Goal: Task Accomplishment & Management: Complete application form

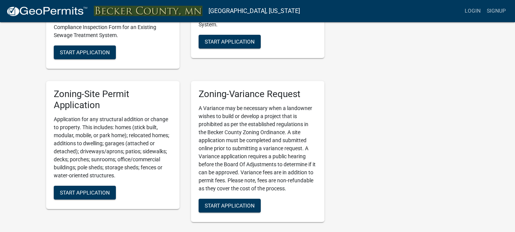
scroll to position [648, 0]
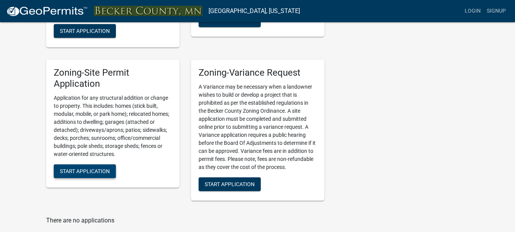
click at [91, 171] on span "Start Application" at bounding box center [85, 170] width 50 height 6
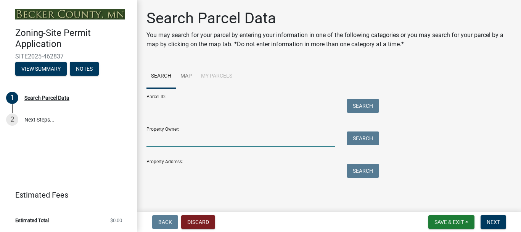
click at [181, 140] on input "Property Owner:" at bounding box center [240, 139] width 189 height 16
click at [282, 177] on input "Property Address:" at bounding box center [240, 172] width 189 height 16
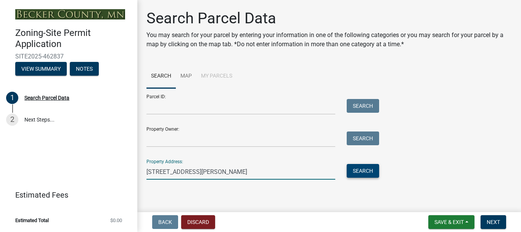
type input "32500 kivi drive"
click at [366, 170] on button "Search" at bounding box center [363, 171] width 32 height 14
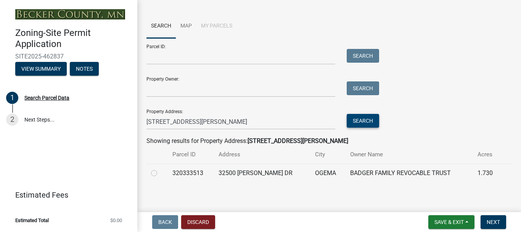
scroll to position [53, 0]
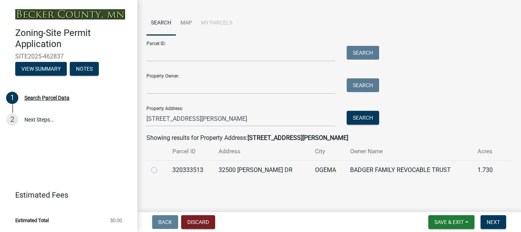
click at [160, 165] on label at bounding box center [160, 165] width 0 height 0
click at [160, 170] on input "radio" at bounding box center [162, 167] width 5 height 5
radio input "true"
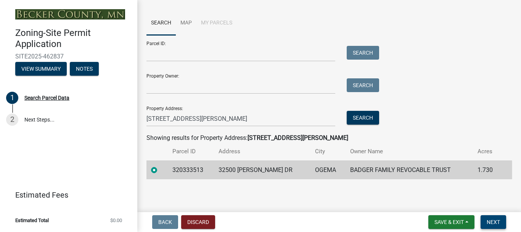
click at [494, 217] on button "Next" at bounding box center [494, 222] width 26 height 14
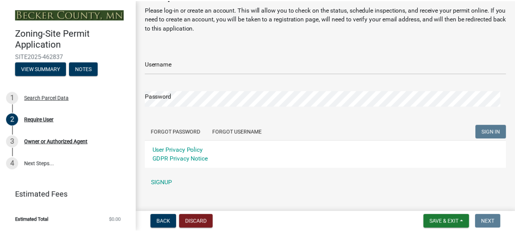
scroll to position [37, 0]
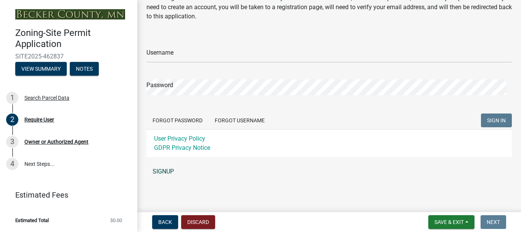
click at [165, 170] on link "SIGNUP" at bounding box center [328, 171] width 365 height 15
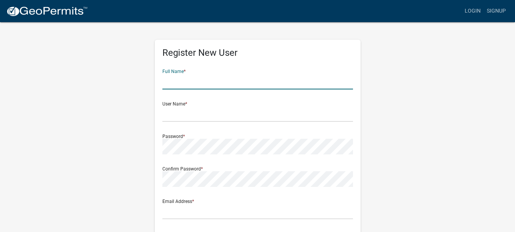
click at [190, 82] on input "text" at bounding box center [257, 82] width 191 height 16
type input "Layton Badger"
type input "badgerlayton@yahoo.com"
type input "58851 245th Ave"
type input "Mantorville"
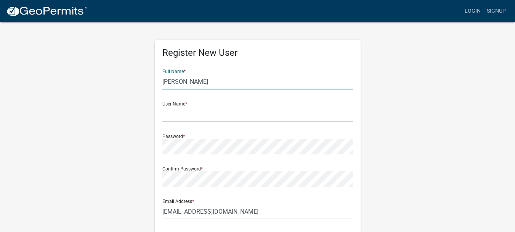
type input "MN"
type input "55955"
type input "5072598681"
click at [200, 118] on input "text" at bounding box center [257, 114] width 191 height 16
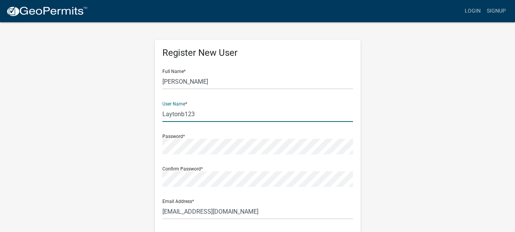
type input "Laytonb123"
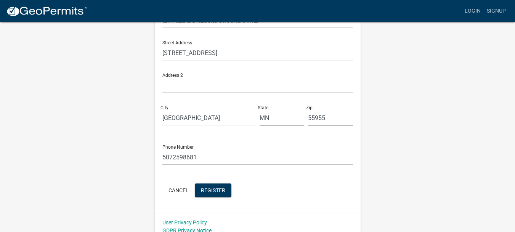
scroll to position [198, 0]
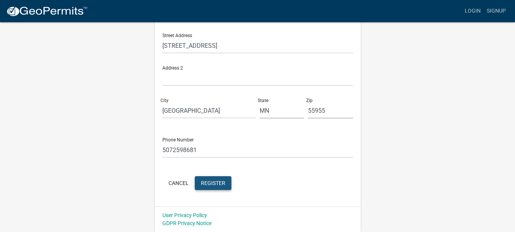
click at [208, 178] on button "Register" at bounding box center [213, 183] width 37 height 14
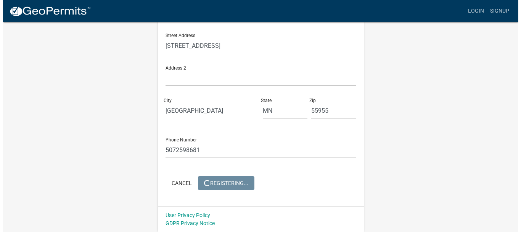
scroll to position [0, 0]
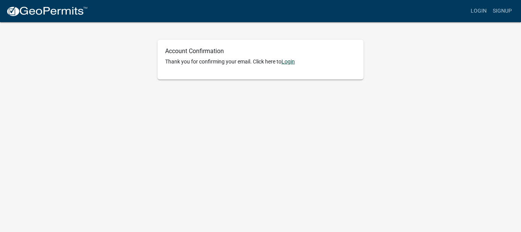
click at [292, 60] on link "Login" at bounding box center [288, 61] width 13 height 6
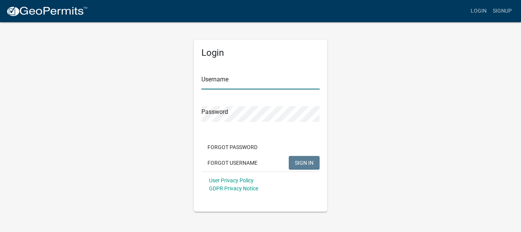
type input "Laytonb123"
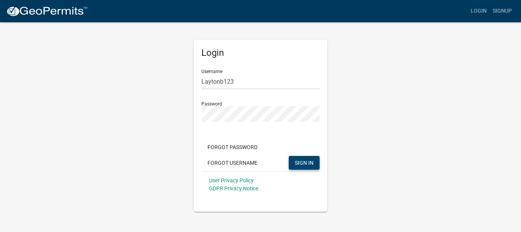
click at [301, 166] on button "SIGN IN" at bounding box center [304, 163] width 31 height 14
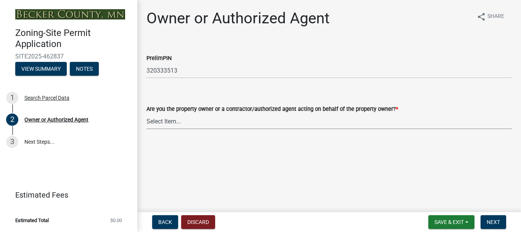
click at [188, 120] on select "Select Item... Property Owner Authorized Agent" at bounding box center [328, 121] width 365 height 16
click at [146, 113] on select "Select Item... Property Owner Authorized Agent" at bounding box center [328, 121] width 365 height 16
select select "3c674549-ed69-405f-b795-9fa3f7d47d9d"
click at [491, 220] on span "Next" at bounding box center [493, 222] width 13 height 6
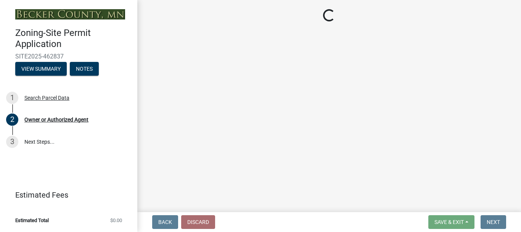
select select "5a3c243d-5cb2-4bc7-bda1-959088d74f81"
select select "61d56479-71b4-4f98-942d-99b919d4174a"
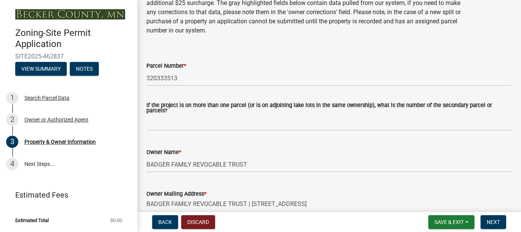
scroll to position [38, 0]
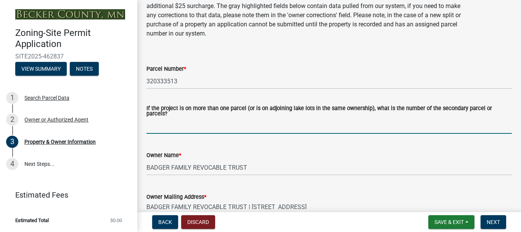
click at [189, 124] on input "If the project is on more than one parcel (or is on adjoining lake lots in the …" at bounding box center [328, 126] width 365 height 16
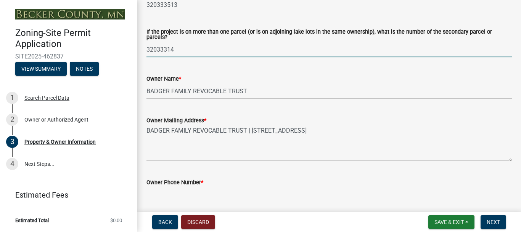
scroll to position [153, 0]
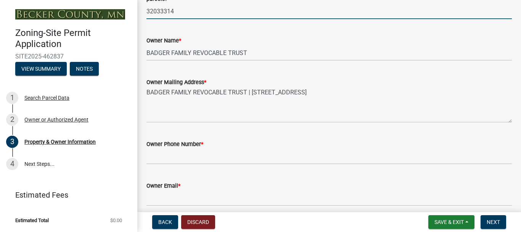
type input "32033314"
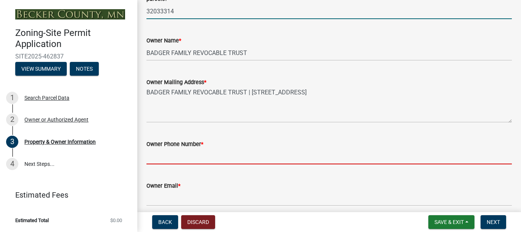
click at [195, 153] on input "Owner Phone Number *" at bounding box center [328, 156] width 365 height 16
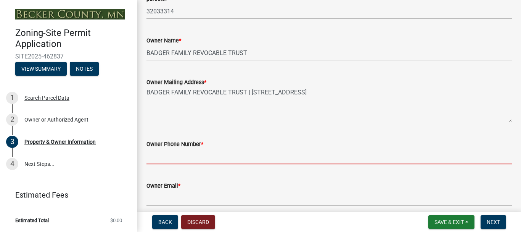
type input "5072598681"
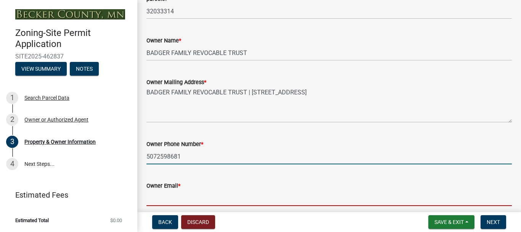
type input "[EMAIL_ADDRESS][DOMAIN_NAME]"
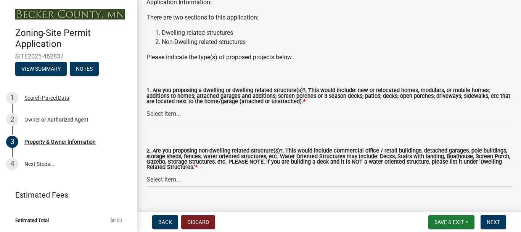
scroll to position [834, 0]
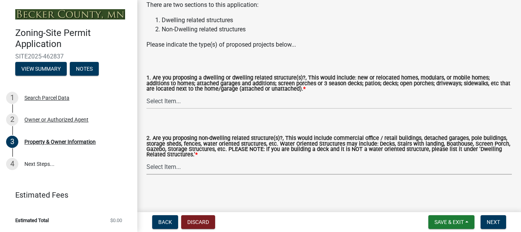
click at [171, 163] on select "Select Item... Yes No" at bounding box center [328, 167] width 365 height 16
click at [146, 159] on select "Select Item... Yes No" at bounding box center [328, 167] width 365 height 16
select select "5a5634ed-f11e-4c7b-90e1-096e6cfd17b9"
click at [175, 97] on select "Select Item... Yes No" at bounding box center [328, 101] width 365 height 16
click at [146, 93] on select "Select Item... Yes No" at bounding box center [328, 101] width 365 height 16
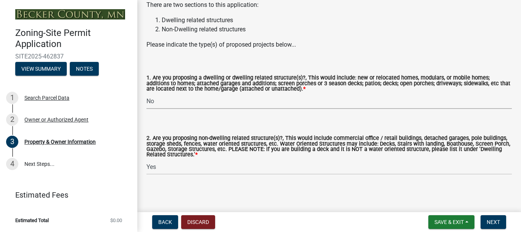
select select "fcf6d223-6c57-4dc5-b63a-a94704169022"
click at [491, 222] on span "Next" at bounding box center [493, 222] width 13 height 6
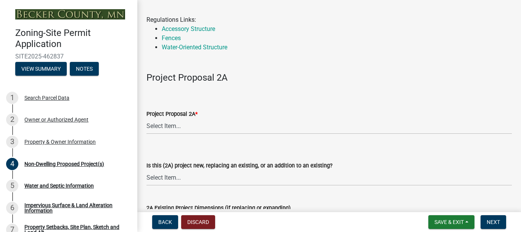
scroll to position [76, 0]
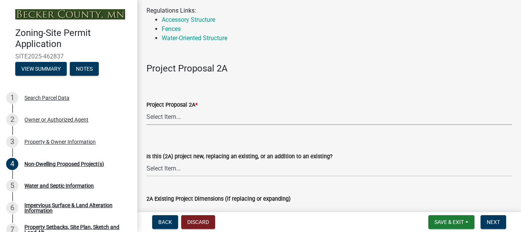
click at [160, 114] on select "Select Item... N/A Commercial Office/Retail Building Detached Garage Pole Build…" at bounding box center [328, 117] width 365 height 16
click at [146, 109] on select "Select Item... N/A Commercial Office/Retail Building Detached Garage Pole Build…" at bounding box center [328, 117] width 365 height 16
select select "6ced1b54-2913-4dbf-9776-23baa6524e46"
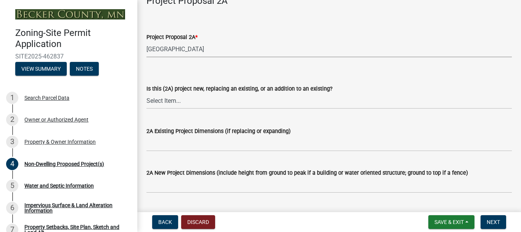
scroll to position [153, 0]
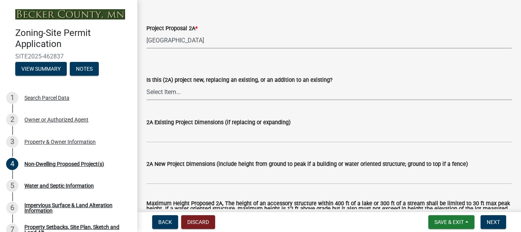
click at [159, 90] on select "Select Item... New to Property (new or used structure) Relocating/moving existi…" at bounding box center [328, 92] width 365 height 16
click at [146, 84] on select "Select Item... New to Property (new or used structure) Relocating/moving existi…" at bounding box center [328, 92] width 365 height 16
select select "3a2d96d3-fd69-4ed9-bae4-7a5aa03a7e58"
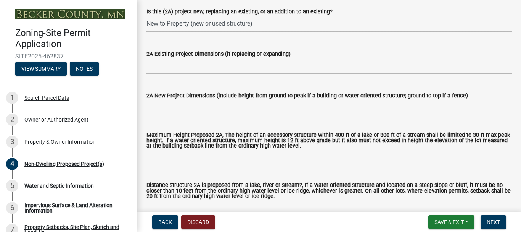
scroll to position [229, 0]
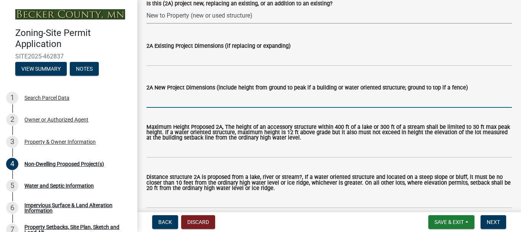
click at [190, 102] on input "2A New Project Dimensions (include height from ground to peak if a building or …" at bounding box center [328, 100] width 365 height 16
click at [214, 100] on input "2A New Project Dimensions (include height from ground to peak if a building or …" at bounding box center [328, 100] width 365 height 16
click at [158, 101] on input "40wx56lx28h" at bounding box center [328, 100] width 365 height 16
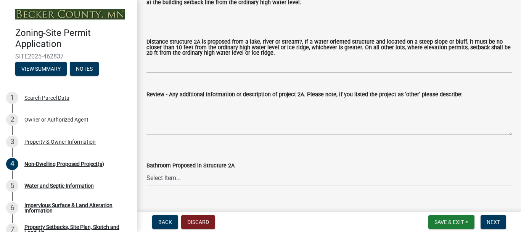
scroll to position [381, 0]
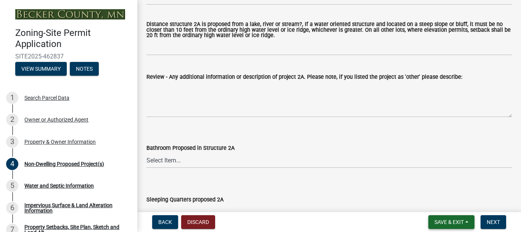
type input "40Wx56Lx28H"
click at [443, 219] on span "Save & Exit" at bounding box center [448, 222] width 29 height 6
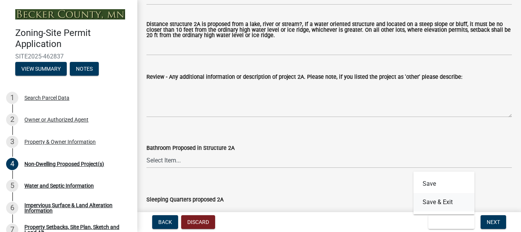
click at [436, 202] on button "Save & Exit" at bounding box center [443, 202] width 61 height 18
